Goal: Entertainment & Leisure: Consume media (video, audio)

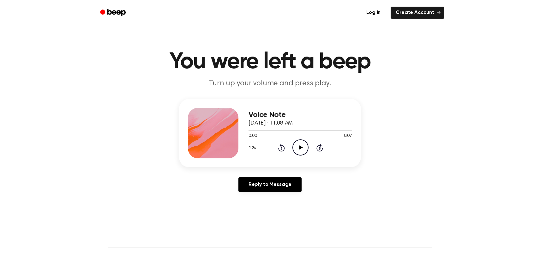
click at [300, 148] on icon at bounding box center [300, 147] width 3 height 4
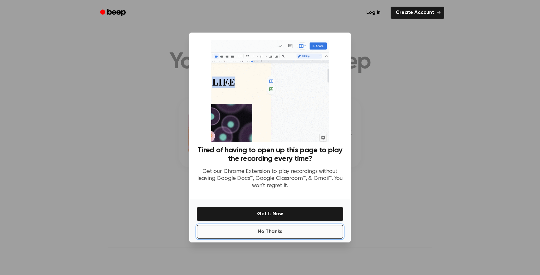
click at [274, 233] on button "No Thanks" at bounding box center [270, 232] width 147 height 14
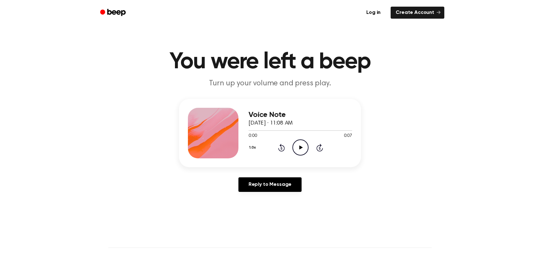
click at [295, 147] on icon "Play Audio" at bounding box center [301, 147] width 16 height 16
click at [301, 145] on icon "Play Audio" at bounding box center [301, 147] width 16 height 16
click at [292, 141] on div "1.0x Rewind 5 seconds Play Audio Skip 5 seconds" at bounding box center [301, 147] width 104 height 16
click at [301, 147] on icon at bounding box center [300, 147] width 3 height 4
click at [302, 151] on icon "Play Audio" at bounding box center [301, 147] width 16 height 16
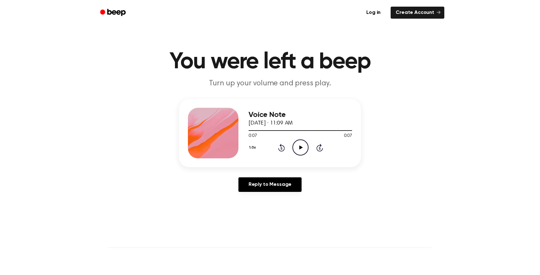
click at [297, 148] on icon "Play Audio" at bounding box center [301, 147] width 16 height 16
click at [298, 152] on icon "Play Audio" at bounding box center [301, 147] width 16 height 16
click at [295, 141] on icon "Play Audio" at bounding box center [301, 147] width 16 height 16
